Goal: Information Seeking & Learning: Check status

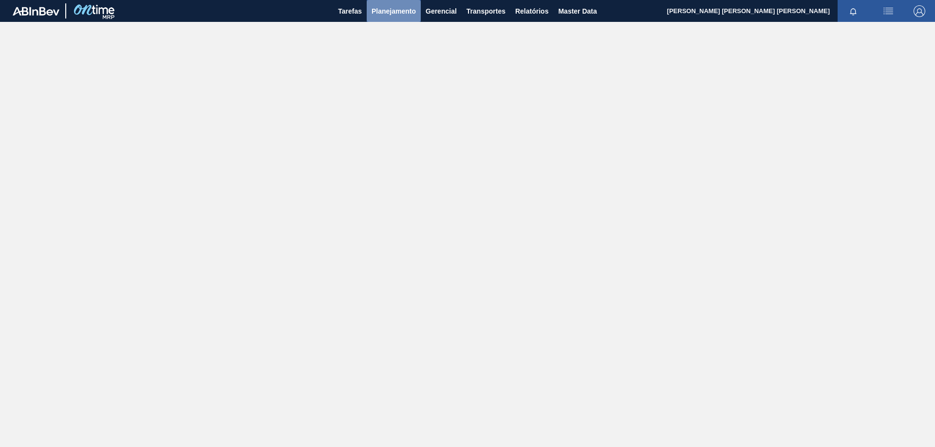
click at [399, 7] on span "Planejamento" at bounding box center [394, 11] width 44 height 12
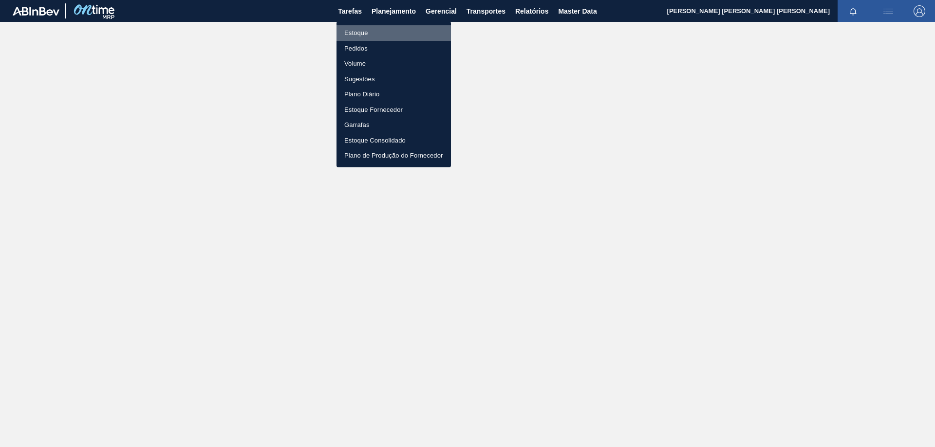
click at [355, 32] on li "Estoque" at bounding box center [393, 33] width 114 height 16
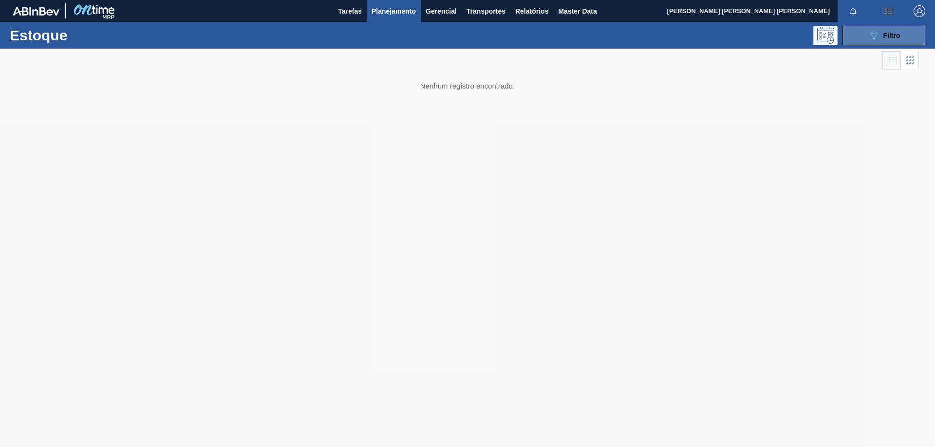
click at [861, 31] on button "089F7B8B-B2A5-4AFE-B5C0-19BA573D28AC Filtro" at bounding box center [883, 35] width 83 height 19
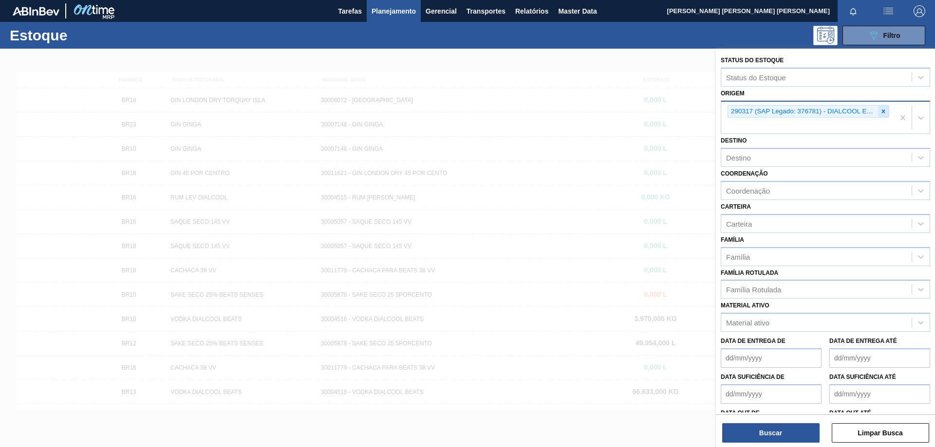
click at [883, 113] on icon at bounding box center [883, 111] width 7 height 7
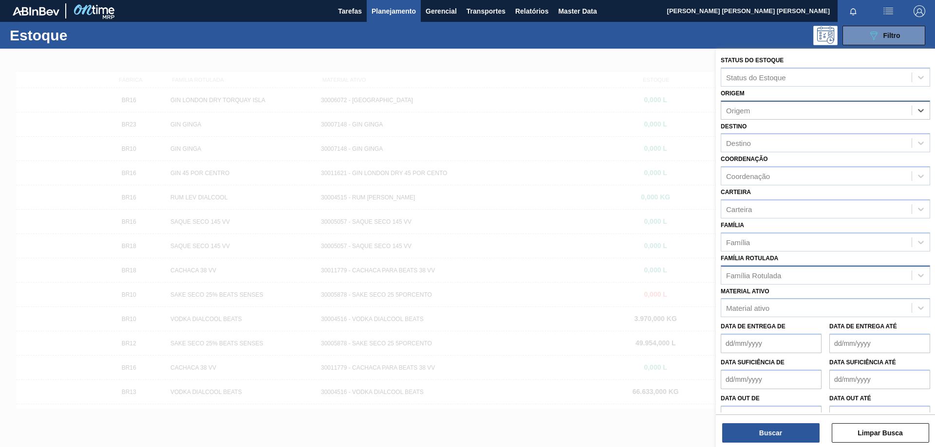
click at [773, 278] on div "Família Rotulada" at bounding box center [753, 275] width 55 height 8
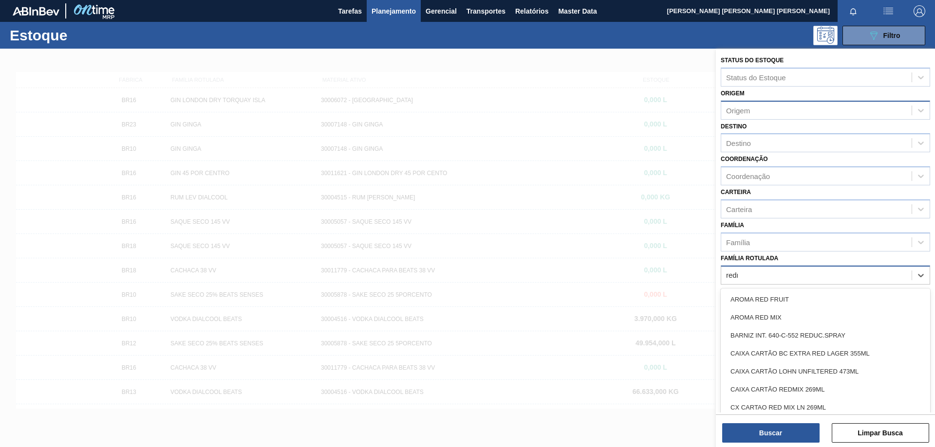
type Rotulada "red"
click at [773, 318] on div "AROMA RED MIX" at bounding box center [825, 318] width 209 height 18
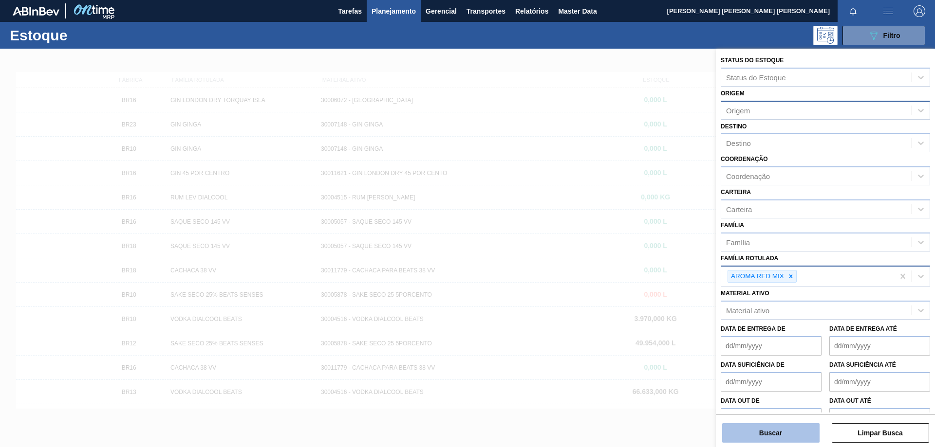
click at [778, 439] on button "Buscar" at bounding box center [770, 433] width 97 height 19
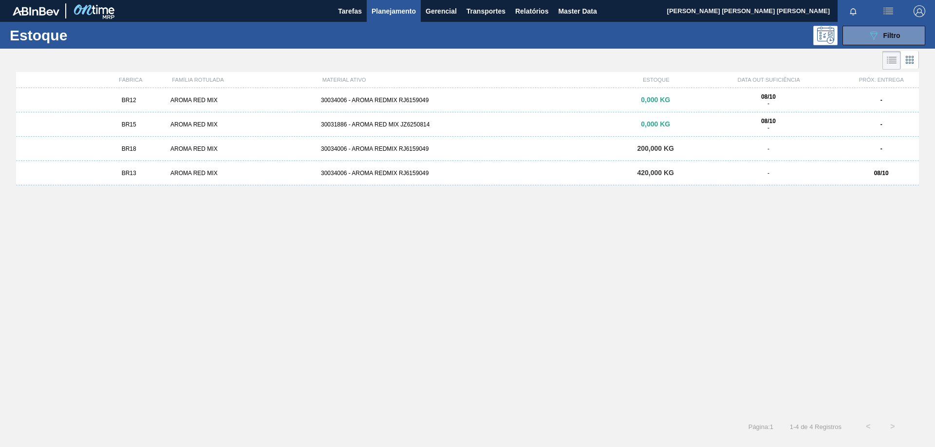
click at [394, 168] on div "BR13 AROMA RED MIX 30034006 - AROMA REDMIX RJ6159049 420,000 KG - 08/10" at bounding box center [467, 173] width 903 height 24
